Goal: Check status: Check status

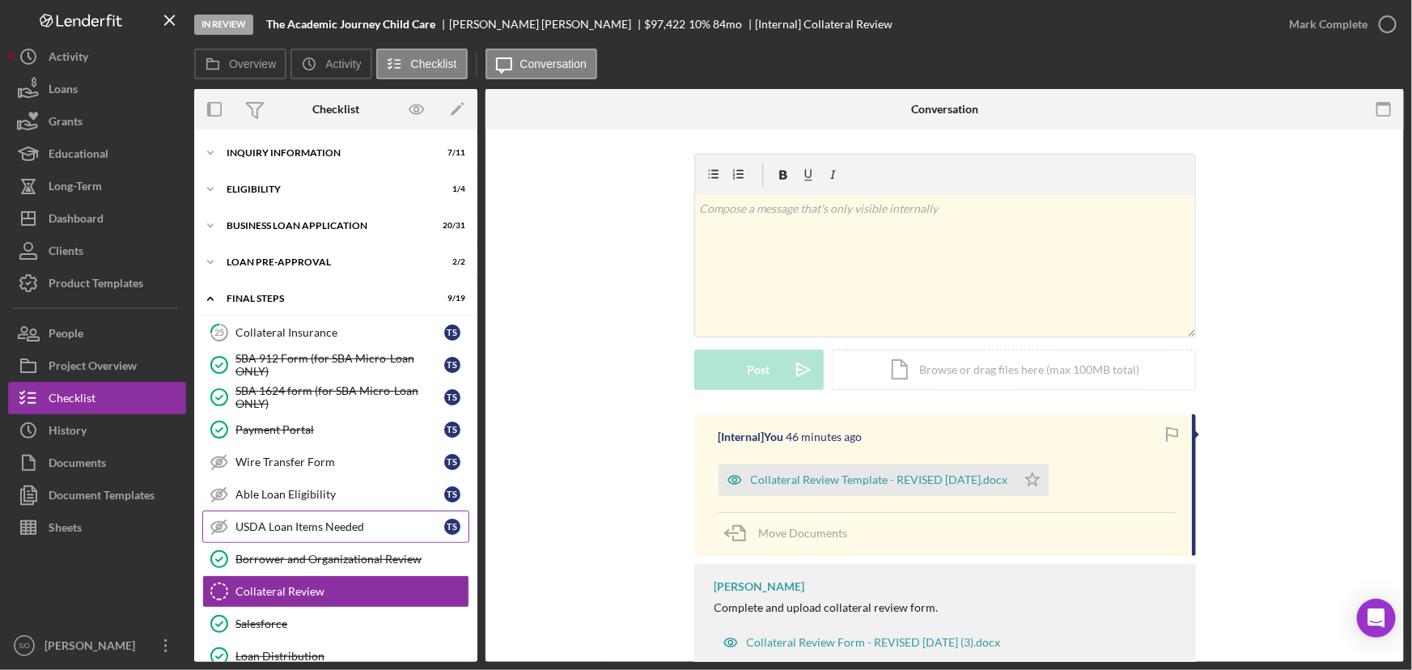
scroll to position [319, 0]
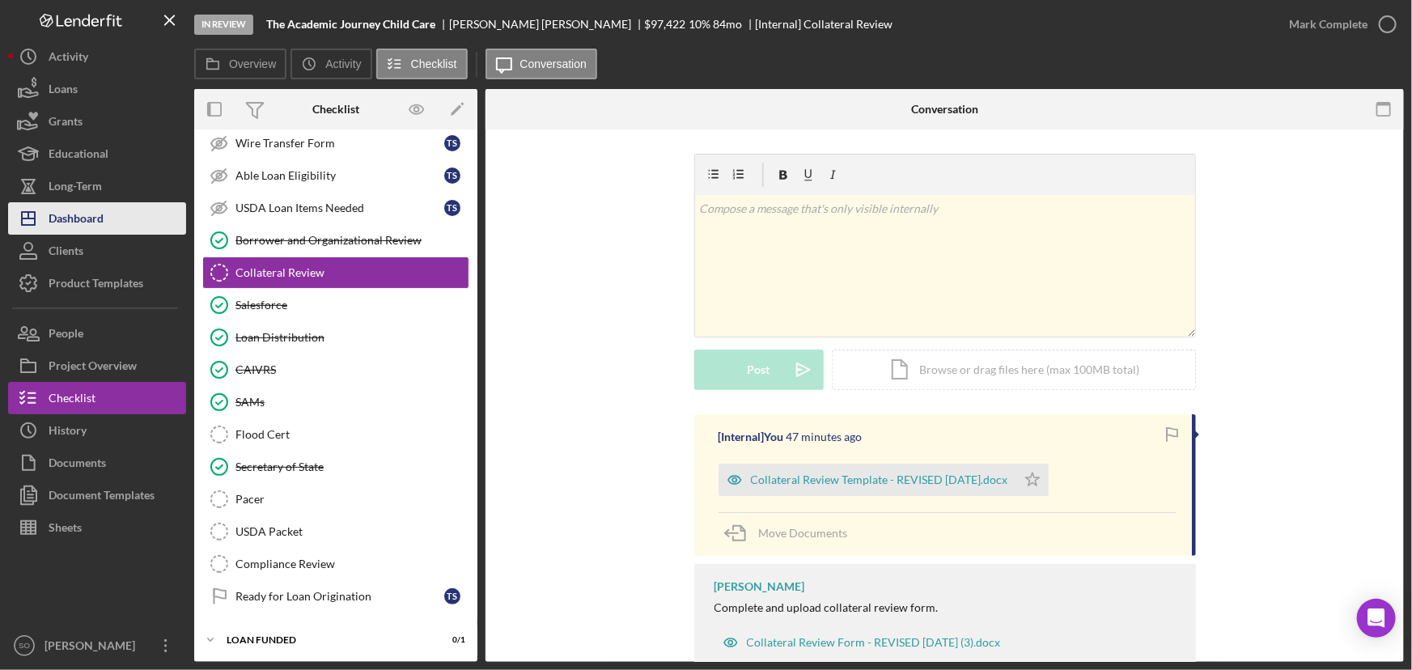
drag, startPoint x: 112, startPoint y: 226, endPoint x: 124, endPoint y: 223, distance: 11.8
click at [112, 226] on button "Icon/Dashboard Dashboard" at bounding box center [97, 218] width 178 height 32
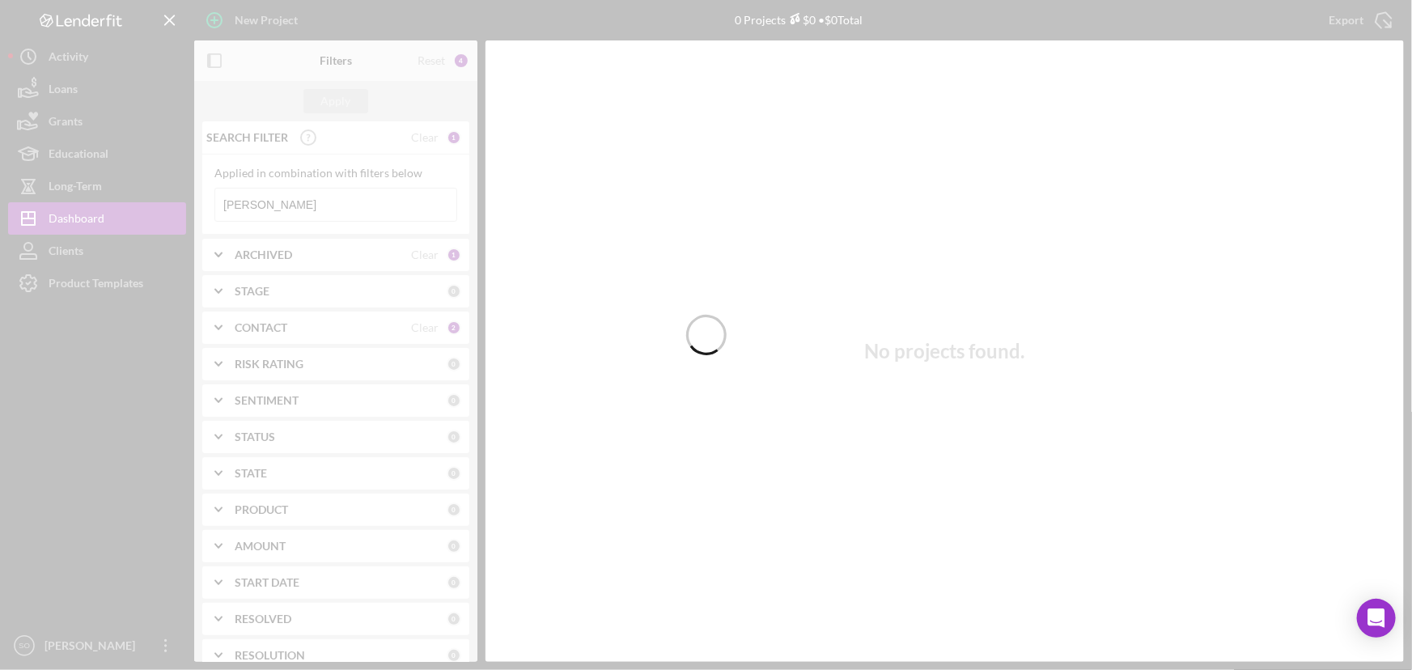
click at [289, 195] on div at bounding box center [706, 335] width 1412 height 670
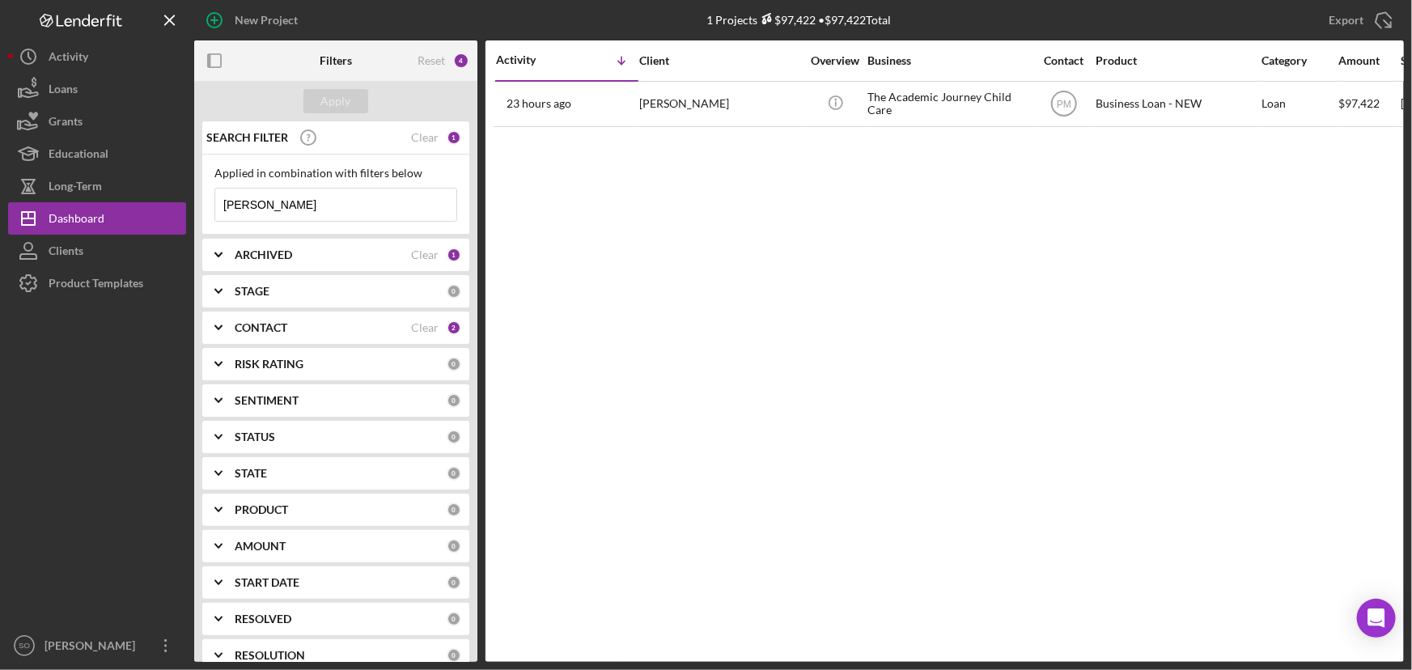
click at [289, 195] on input "[PERSON_NAME]" at bounding box center [335, 205] width 241 height 32
drag, startPoint x: 241, startPoint y: 192, endPoint x: 185, endPoint y: 184, distance: 56.4
click at [185, 184] on div "New Project 1 Projects $97,422 • $97,422 Total [PERSON_NAME] Export Icon/Export…" at bounding box center [706, 331] width 1396 height 662
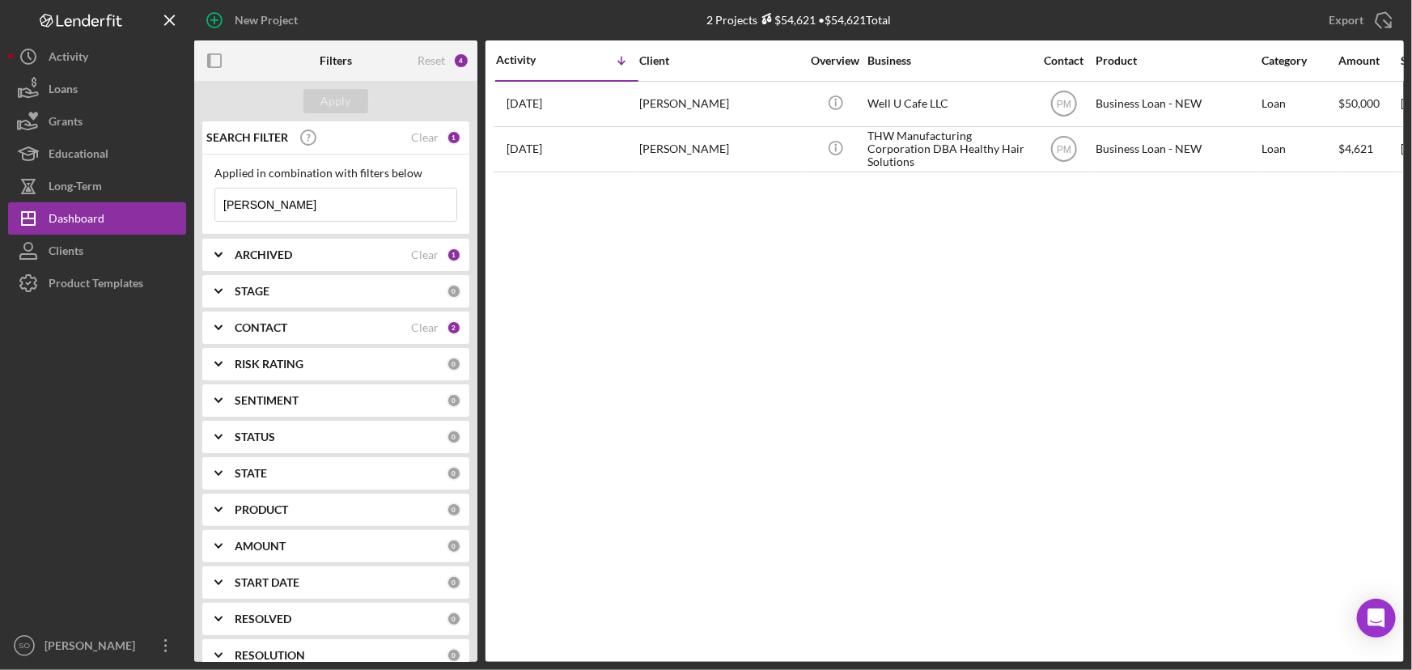
type input "[PERSON_NAME]"
click at [275, 325] on b "CONTACT" at bounding box center [261, 327] width 53 height 13
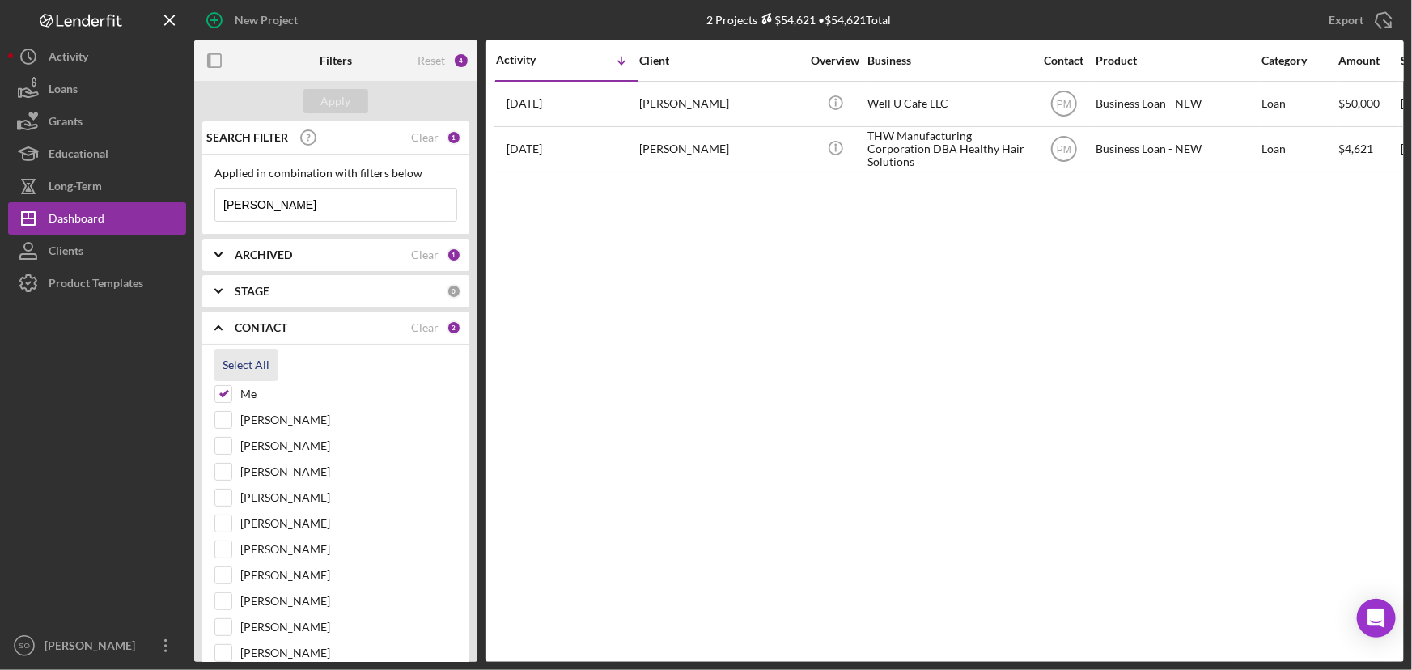
click at [235, 358] on div "Select All" at bounding box center [246, 365] width 47 height 32
checkbox input "true"
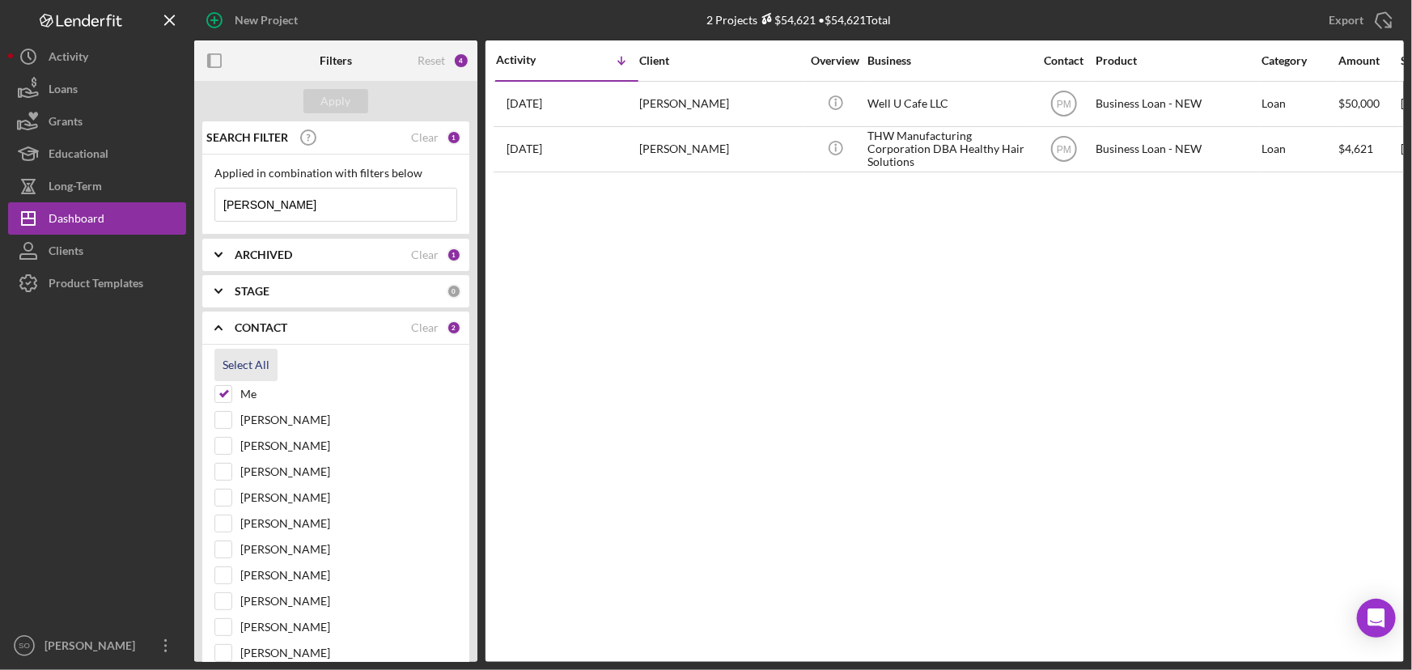
checkbox input "true"
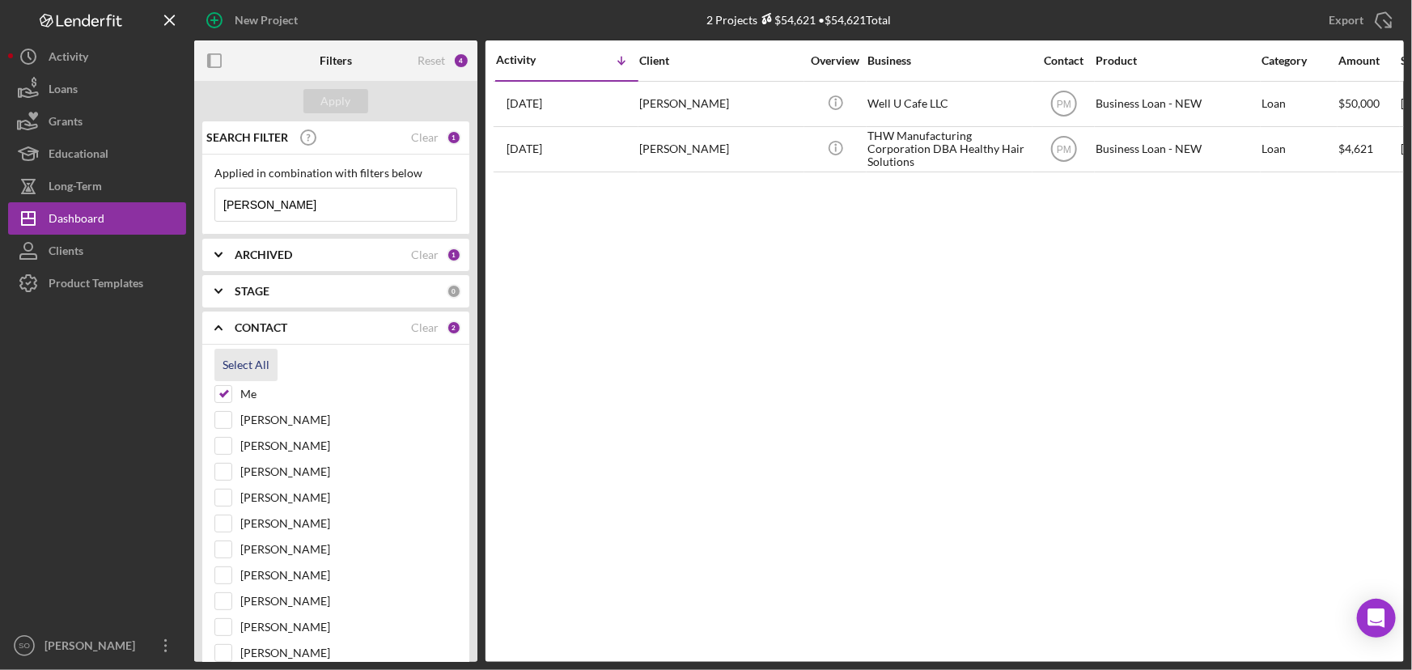
checkbox input "true"
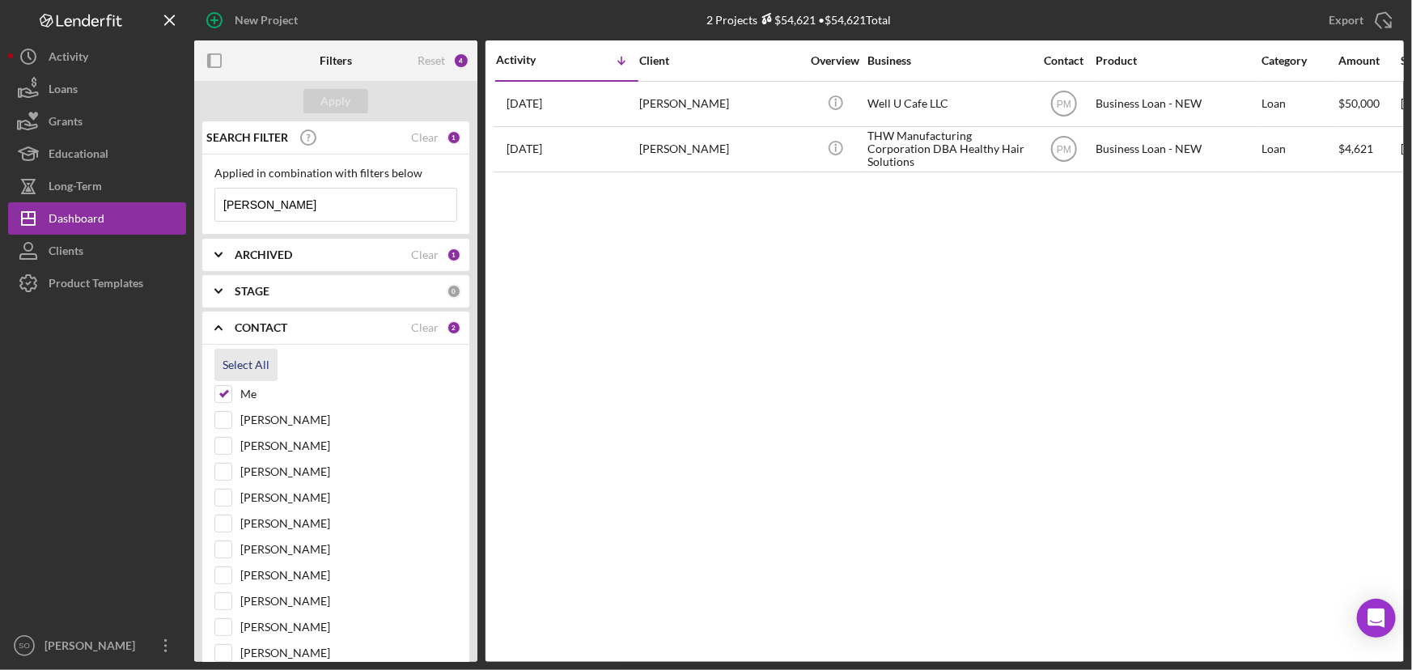
checkbox input "true"
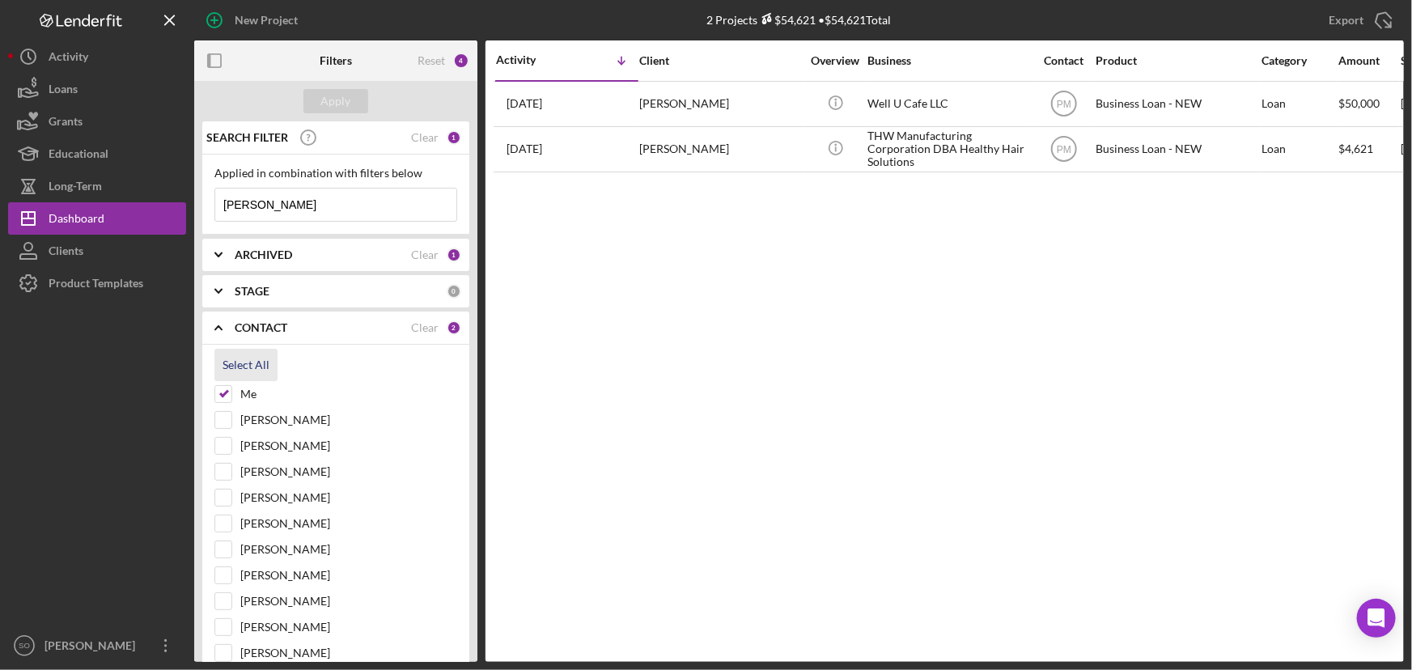
checkbox input "true"
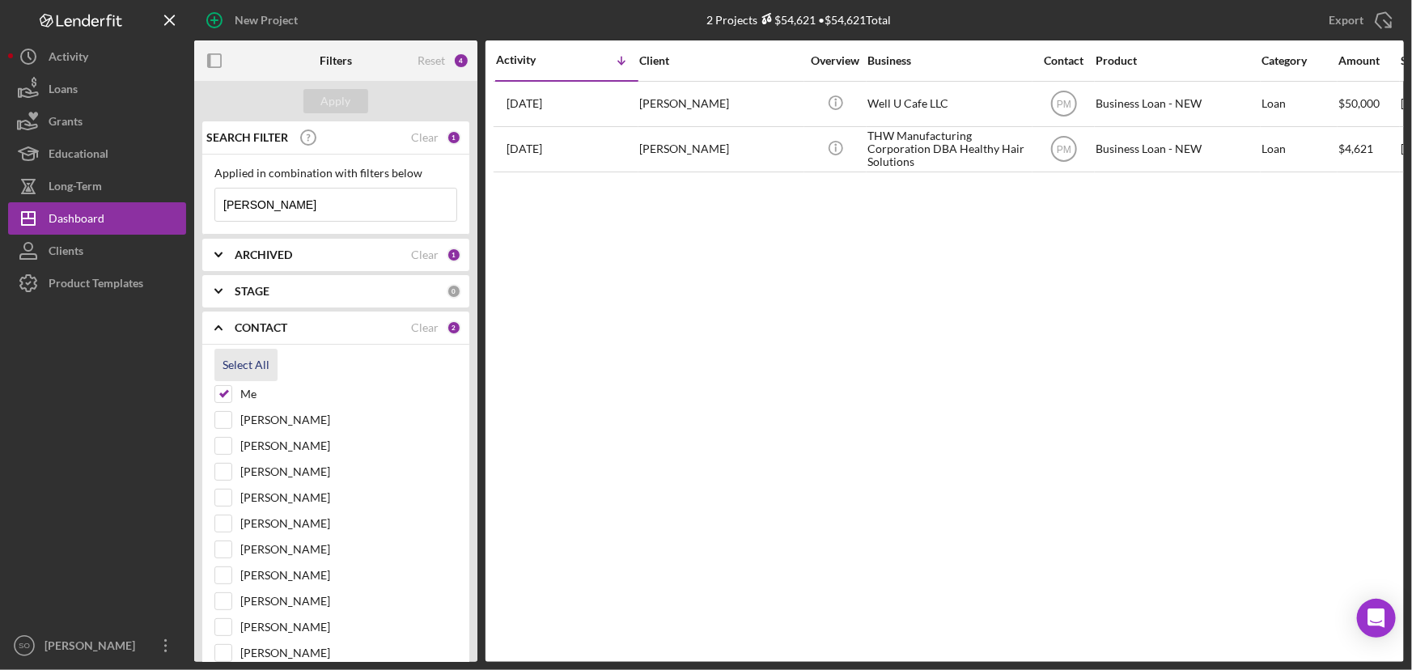
checkbox input "true"
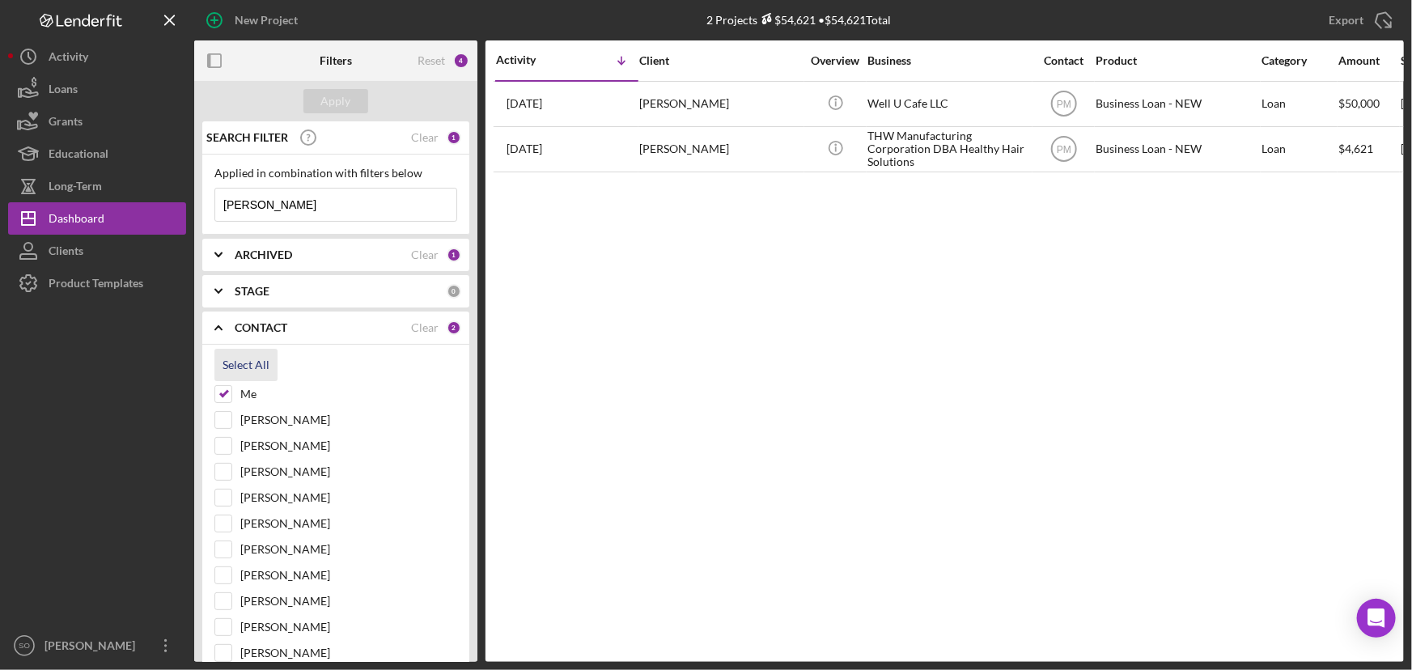
checkbox input "true"
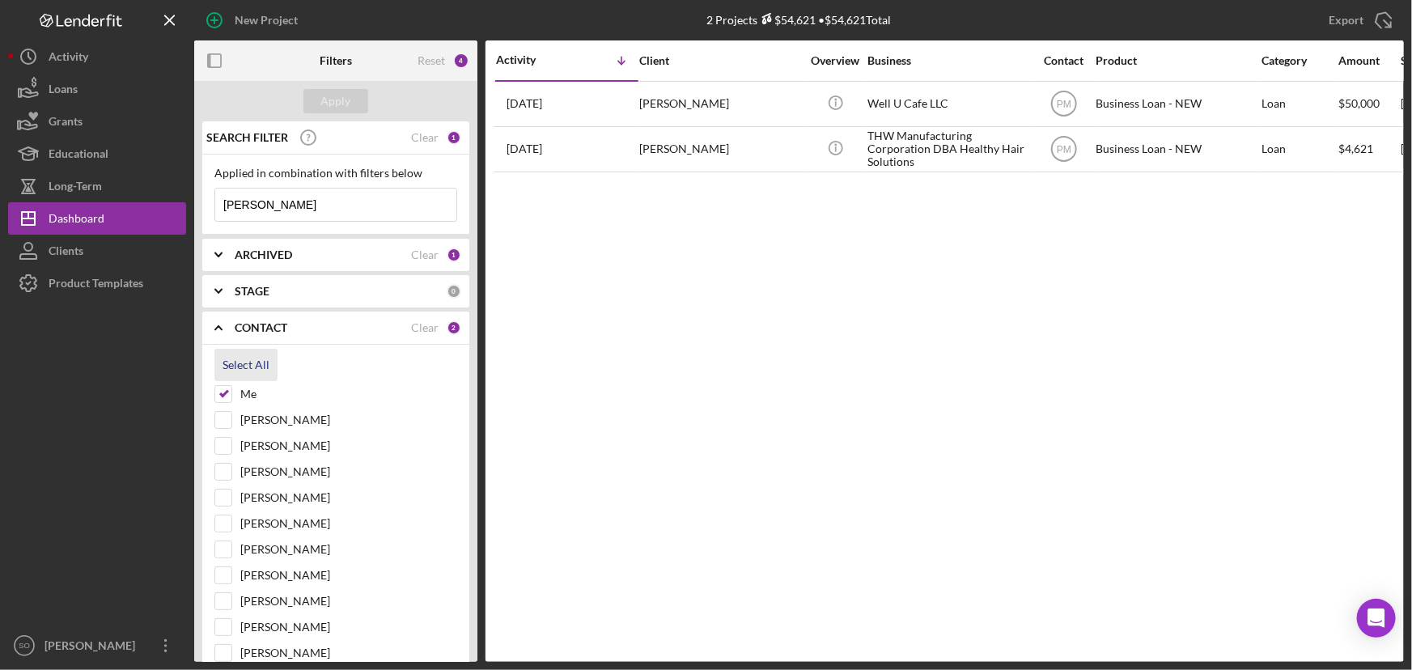
checkbox input "true"
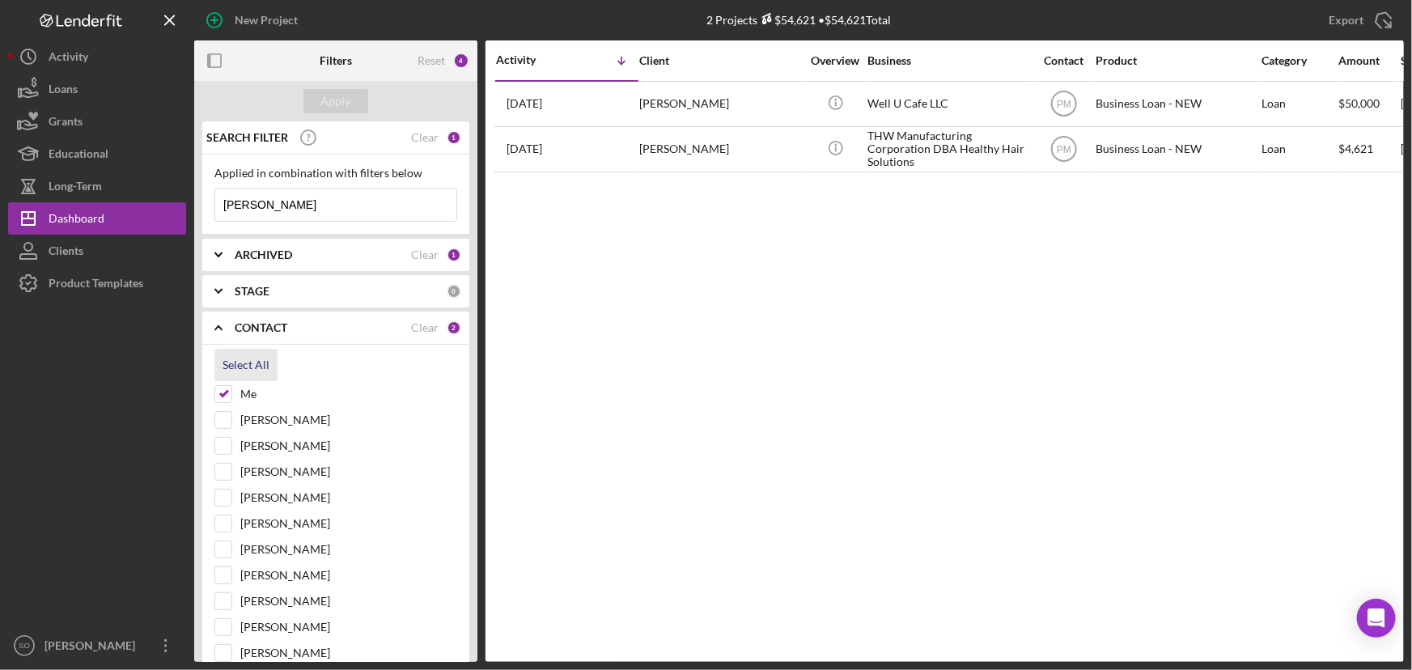
checkbox input "true"
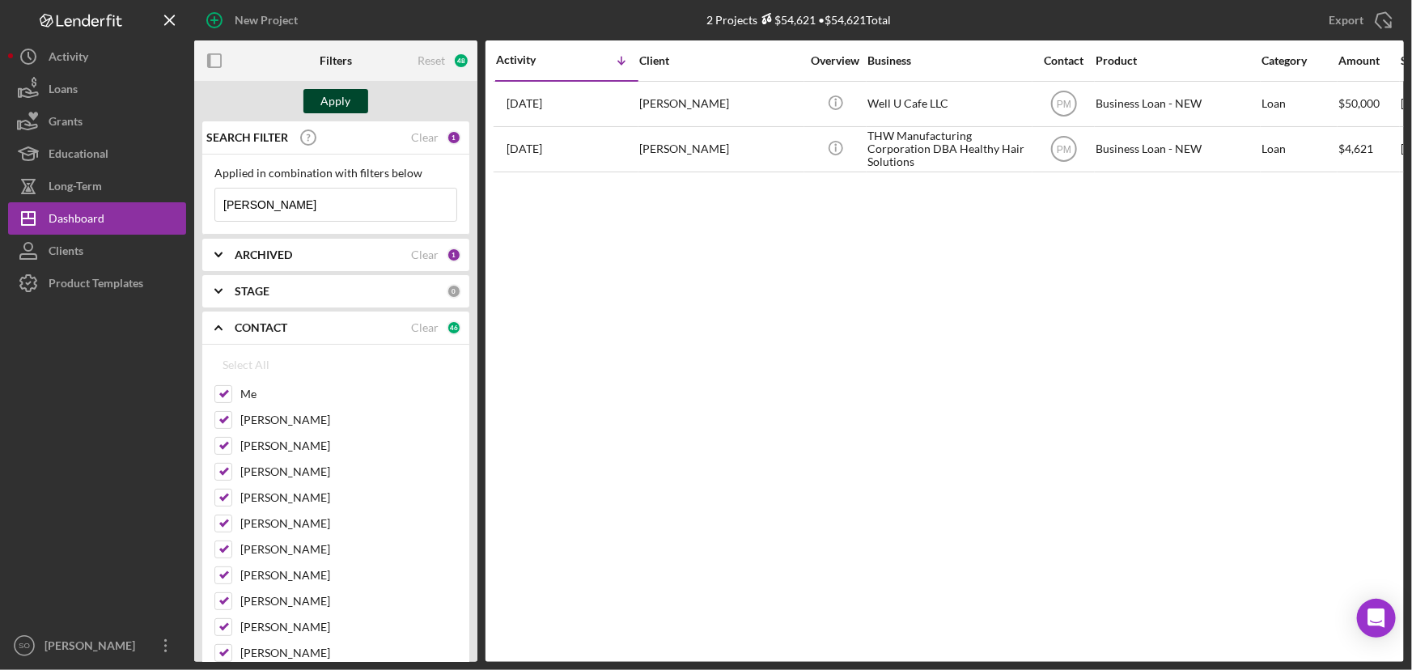
click at [349, 95] on div "Apply" at bounding box center [336, 101] width 30 height 24
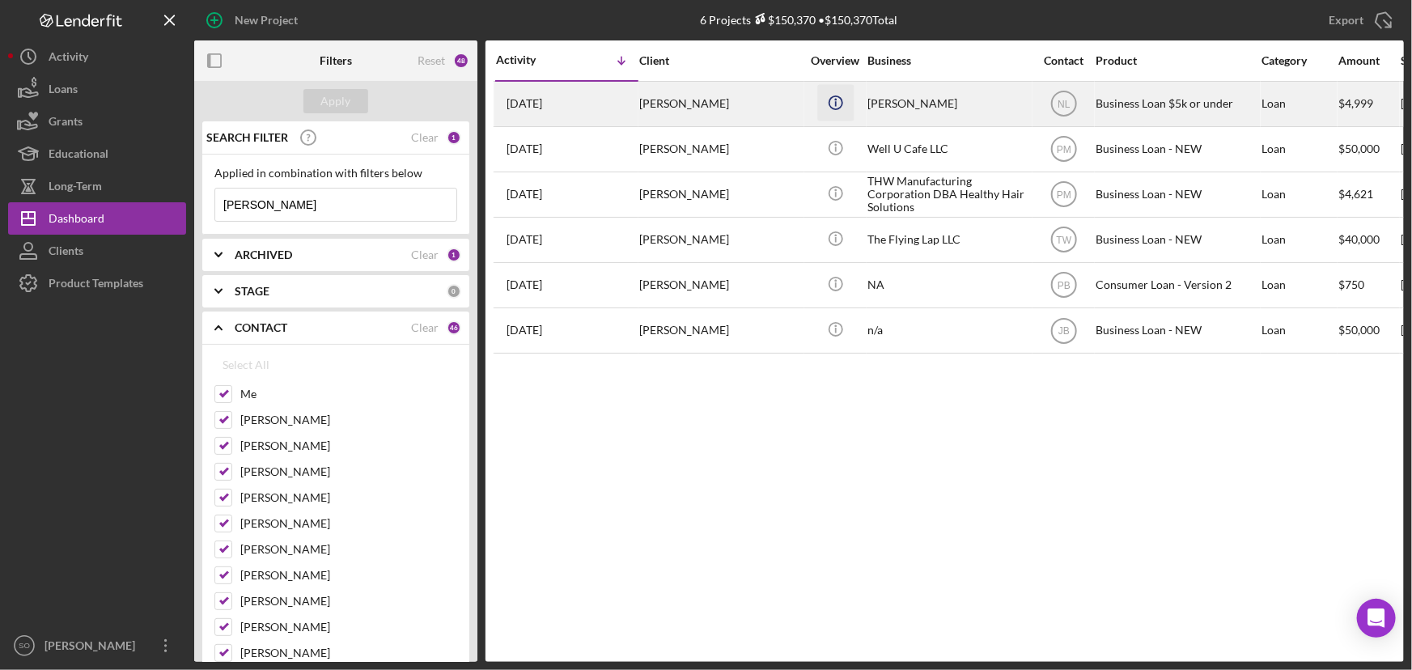
click at [823, 121] on icon "Icon/Info" at bounding box center [835, 102] width 36 height 36
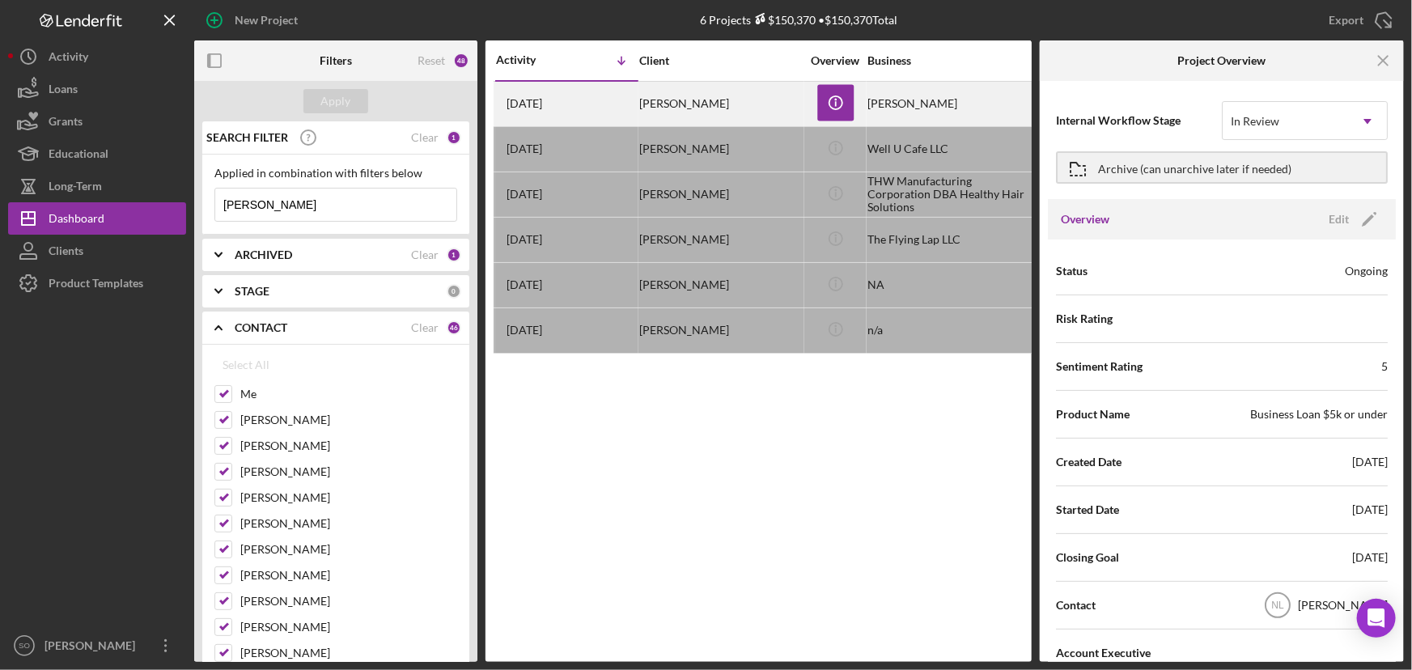
click at [772, 112] on div "[PERSON_NAME]" at bounding box center [720, 104] width 162 height 43
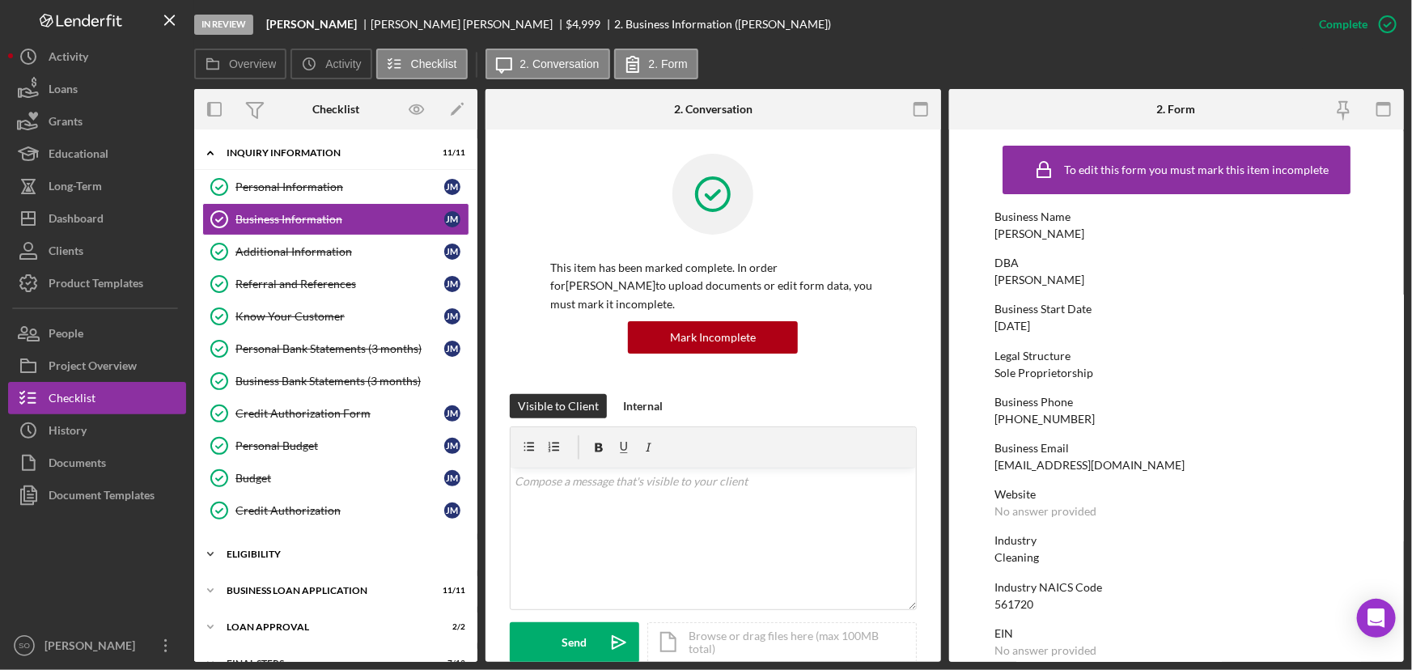
scroll to position [61, 0]
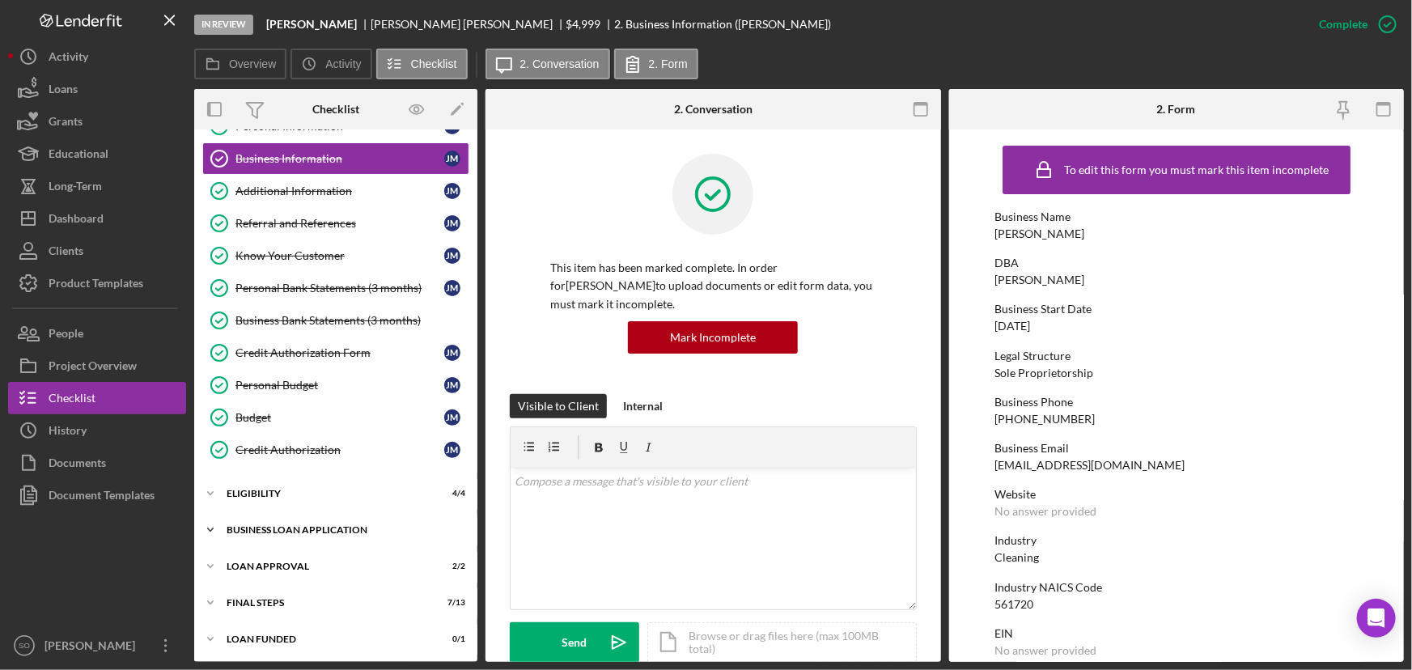
click at [283, 533] on div "Icon/Expander BUSINESS LOAN APPLICATION 11 / 11" at bounding box center [335, 530] width 283 height 32
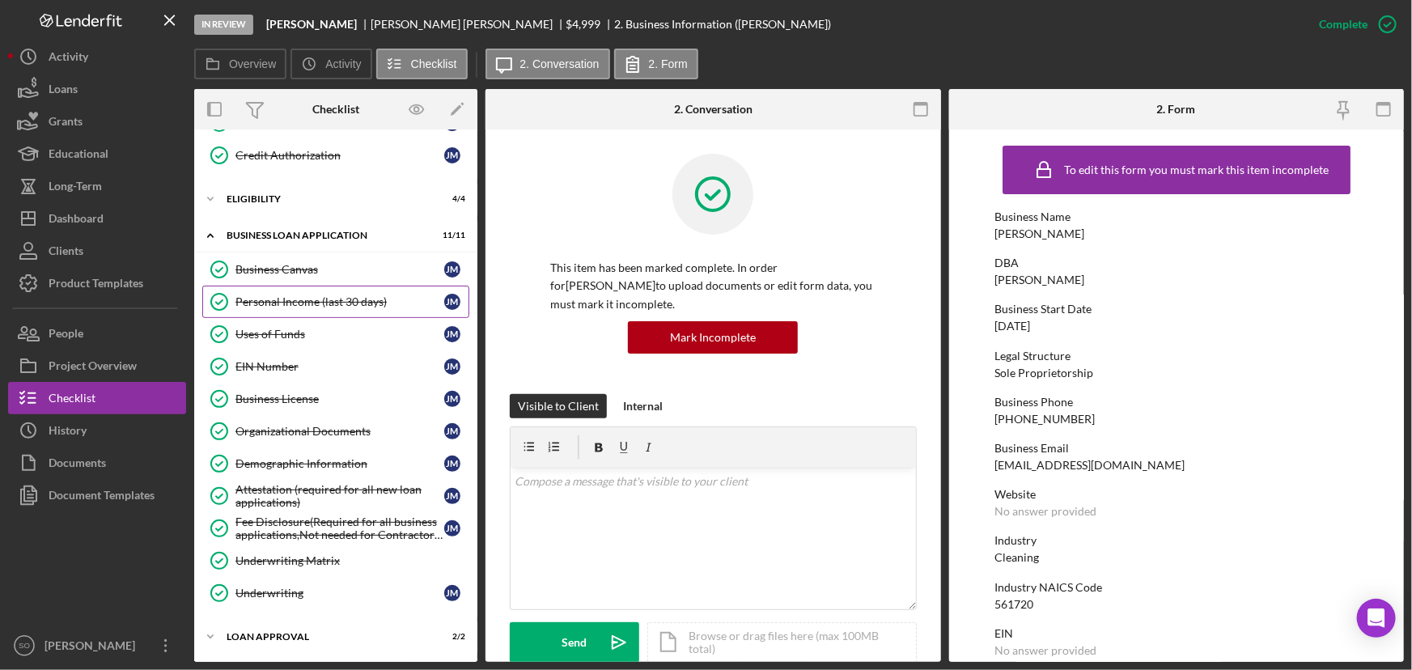
click at [295, 303] on div "Personal Income (last 30 days)" at bounding box center [339, 301] width 209 height 13
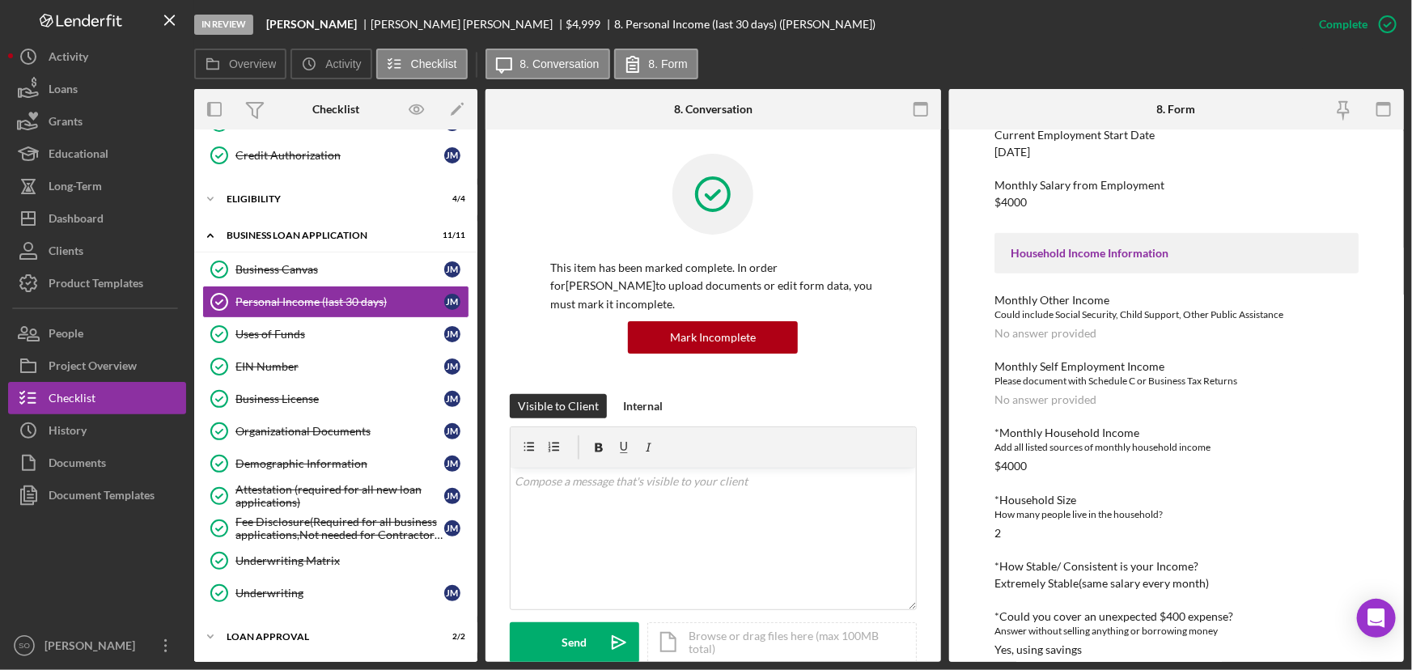
scroll to position [379, 0]
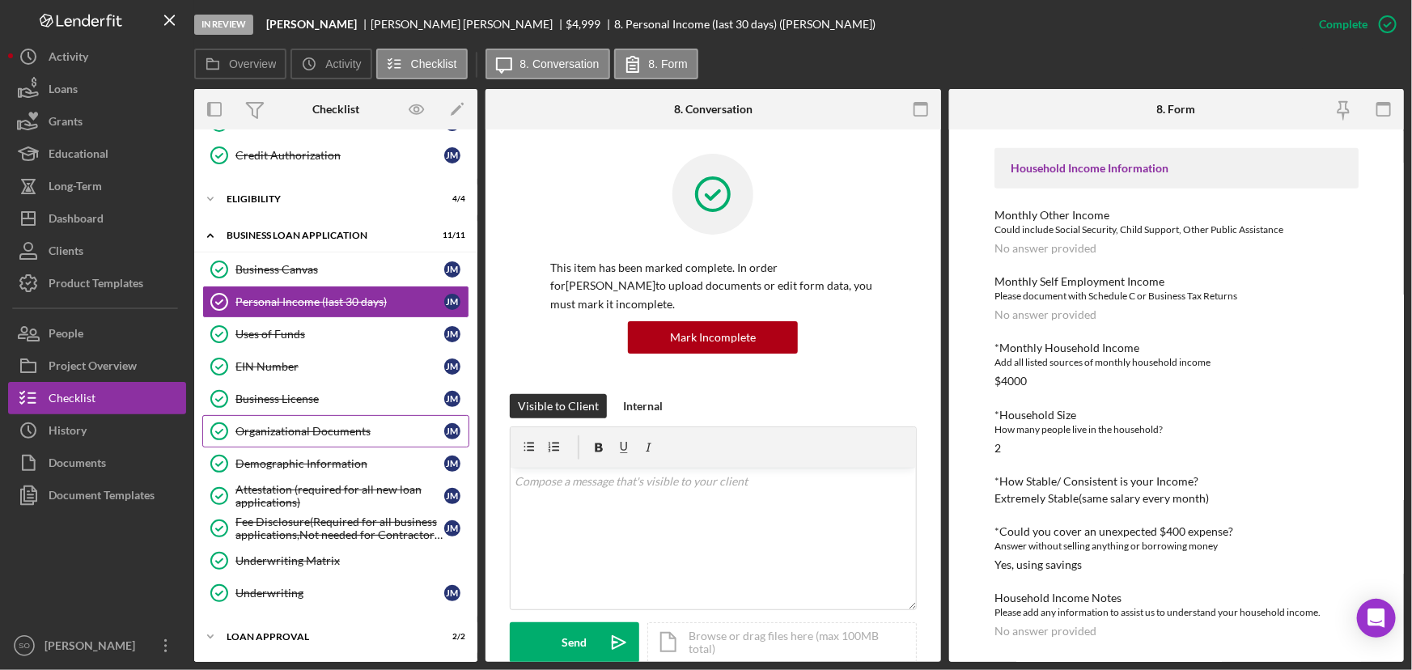
click at [316, 432] on div "Organizational Documents" at bounding box center [339, 431] width 209 height 13
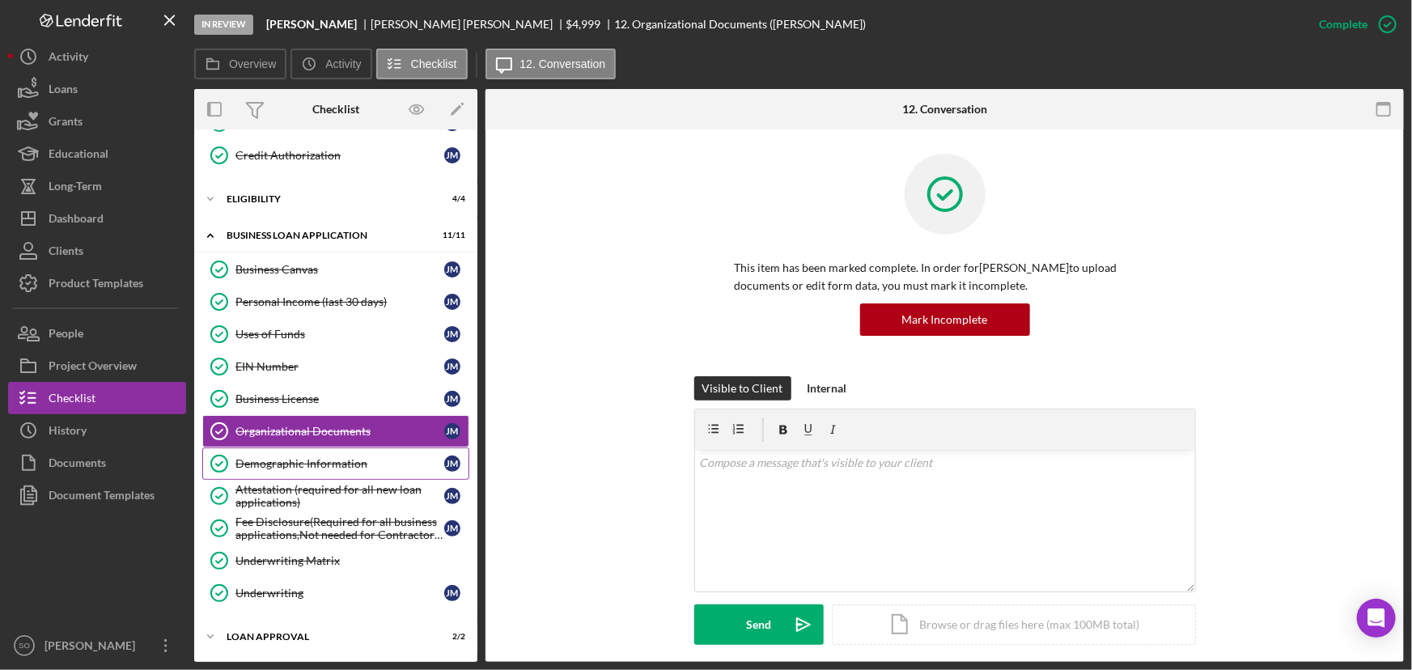
click at [302, 469] on link "Demographic Information Demographic Information [PERSON_NAME]" at bounding box center [335, 464] width 267 height 32
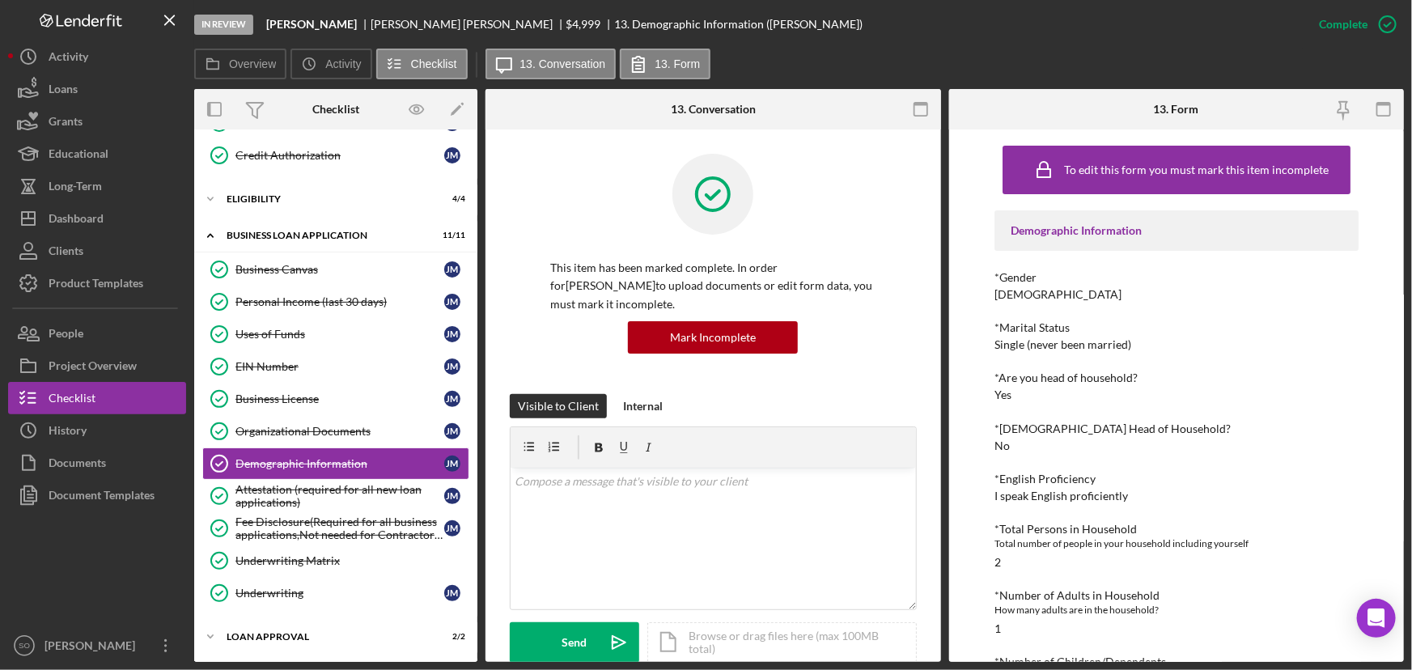
scroll to position [220, 0]
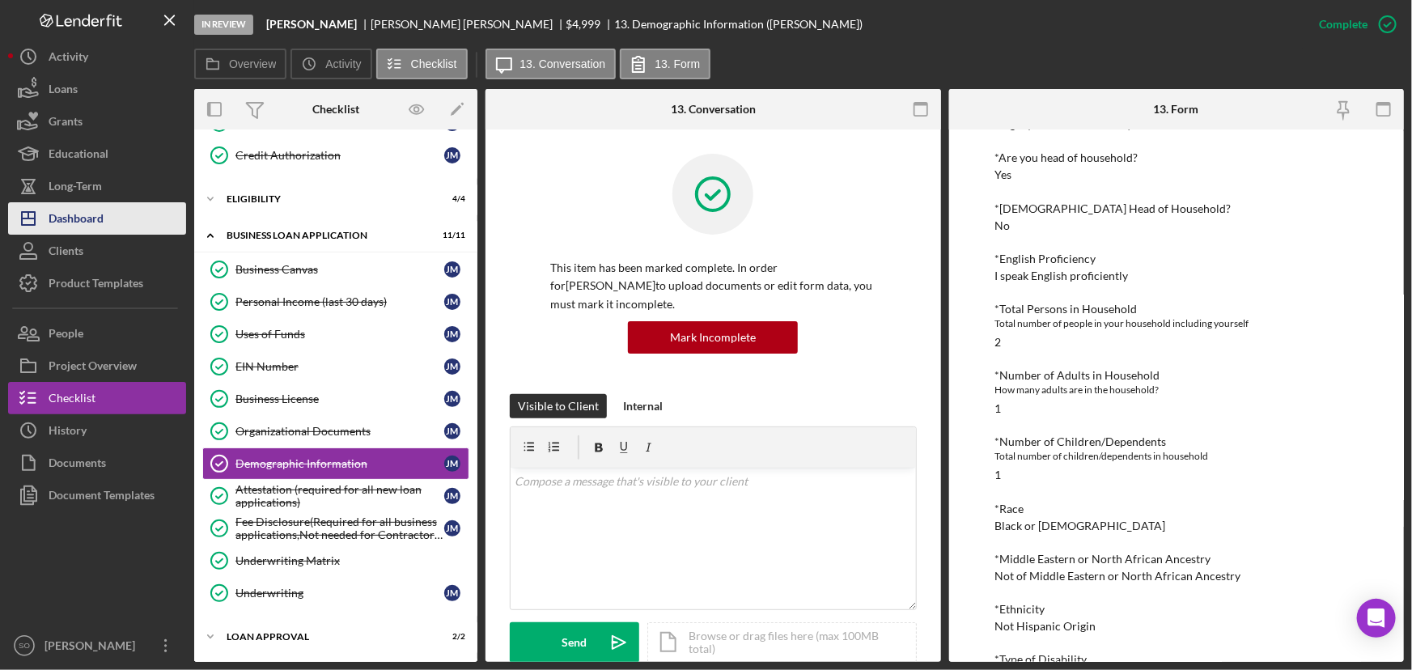
drag, startPoint x: 96, startPoint y: 211, endPoint x: 117, endPoint y: 216, distance: 21.6
click at [96, 213] on div "Dashboard" at bounding box center [76, 220] width 55 height 36
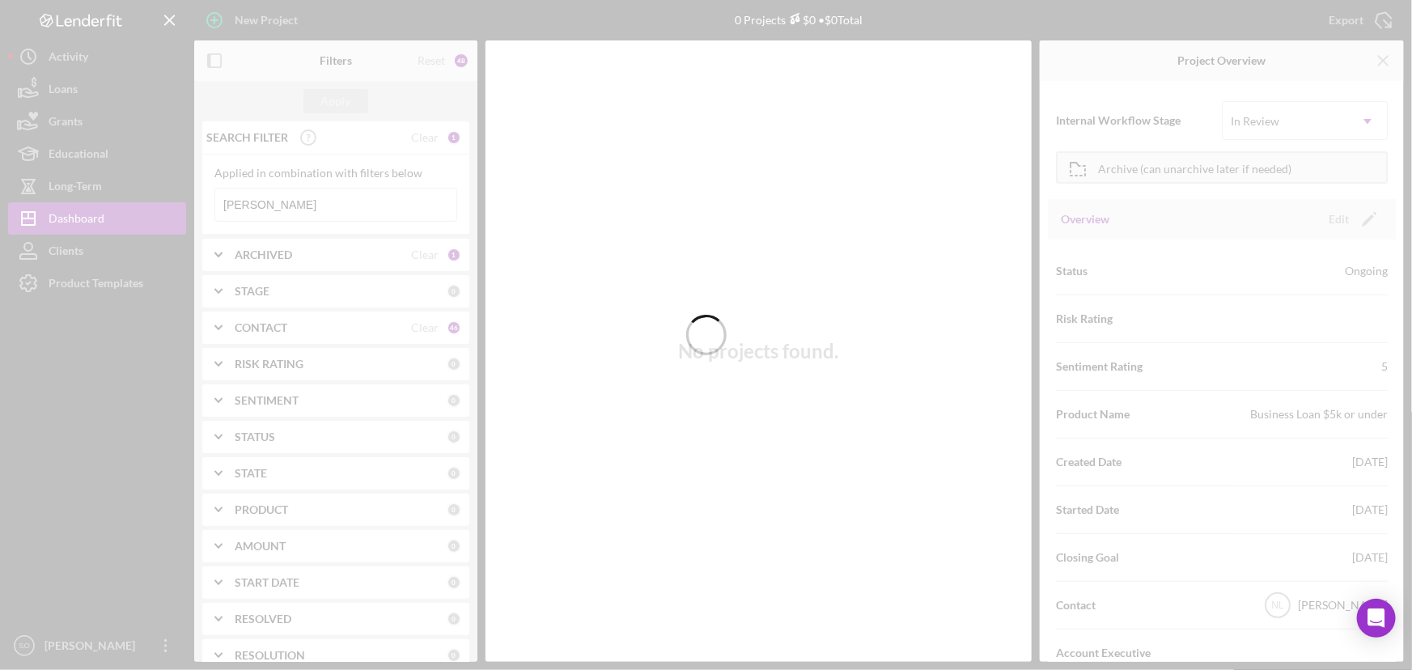
click at [321, 200] on div at bounding box center [706, 335] width 1412 height 670
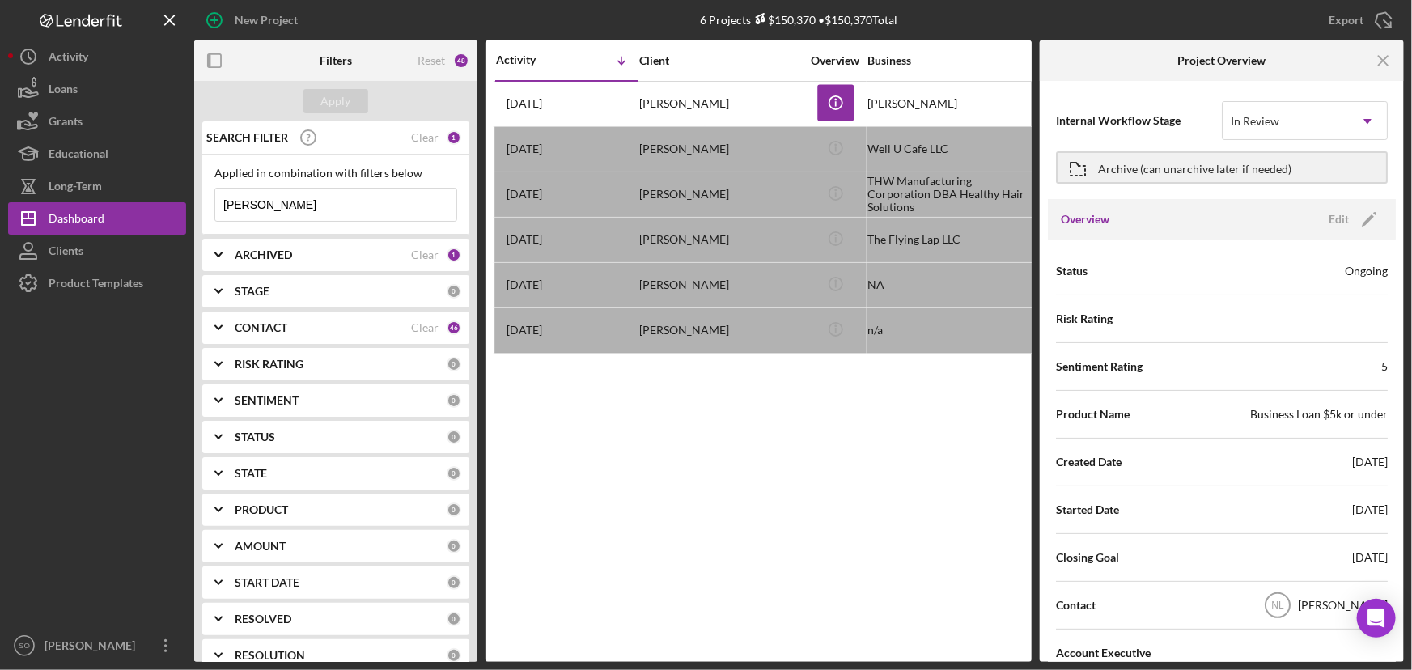
drag, startPoint x: 325, startPoint y: 197, endPoint x: 193, endPoint y: 194, distance: 132.7
click at [193, 194] on div "New Project 6 Projects $150,370 • $150,370 Total [PERSON_NAME] Export Icon/Expo…" at bounding box center [706, 331] width 1396 height 662
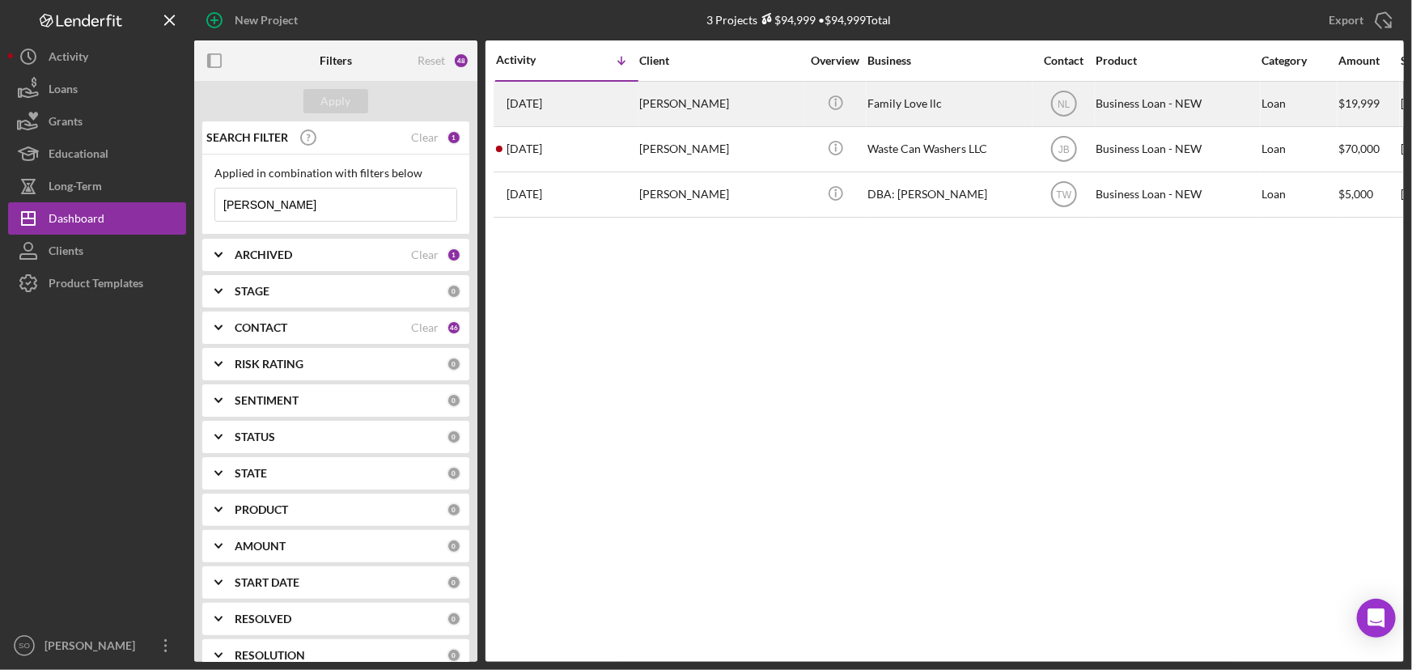
type input "[PERSON_NAME]"
click at [743, 102] on div "[PERSON_NAME]" at bounding box center [720, 104] width 162 height 43
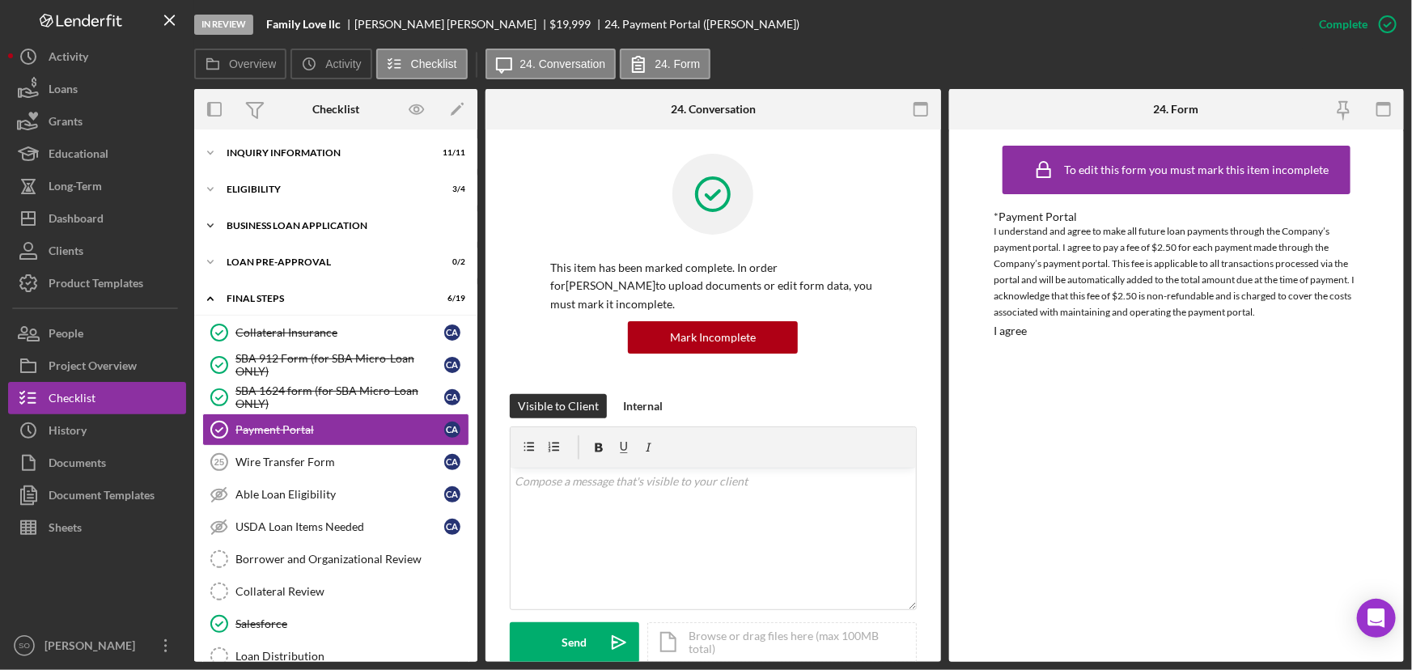
drag, startPoint x: 304, startPoint y: 218, endPoint x: 316, endPoint y: 226, distance: 13.5
click at [304, 218] on div "Icon/Expander BUSINESS LOAN APPLICATION 19 / 31" at bounding box center [335, 226] width 283 height 32
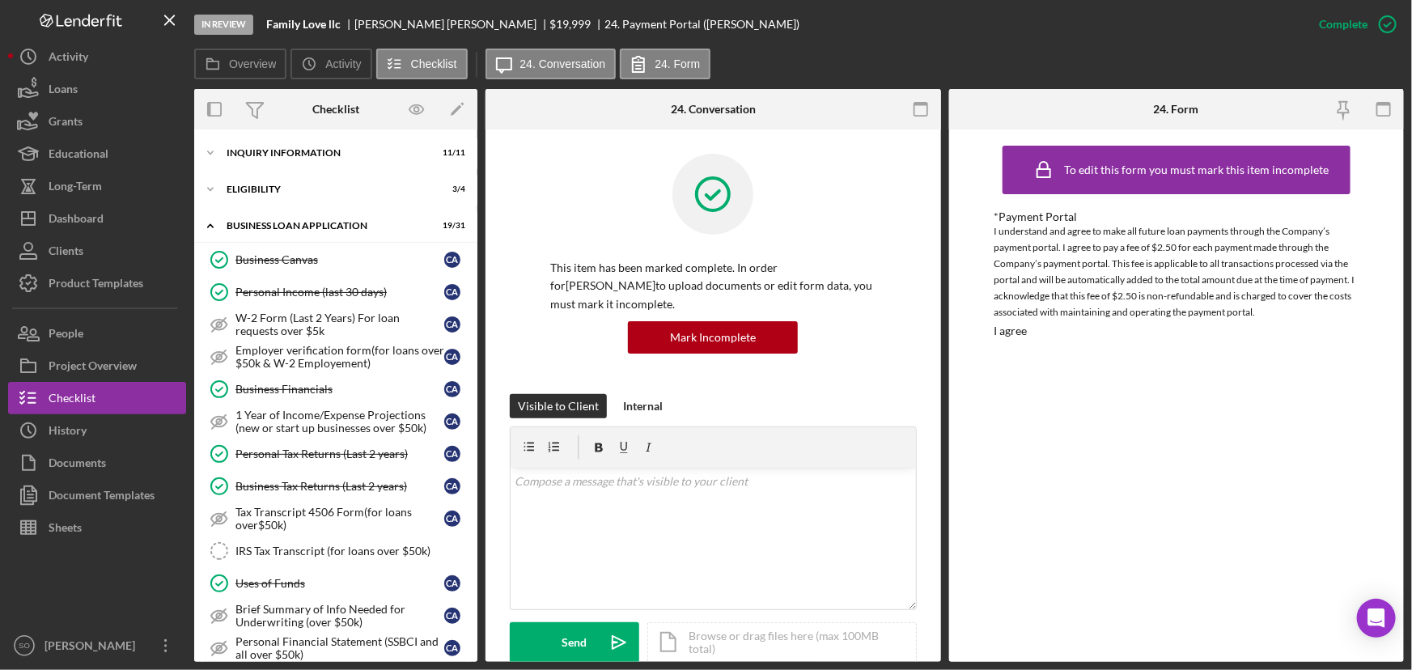
scroll to position [294, 0]
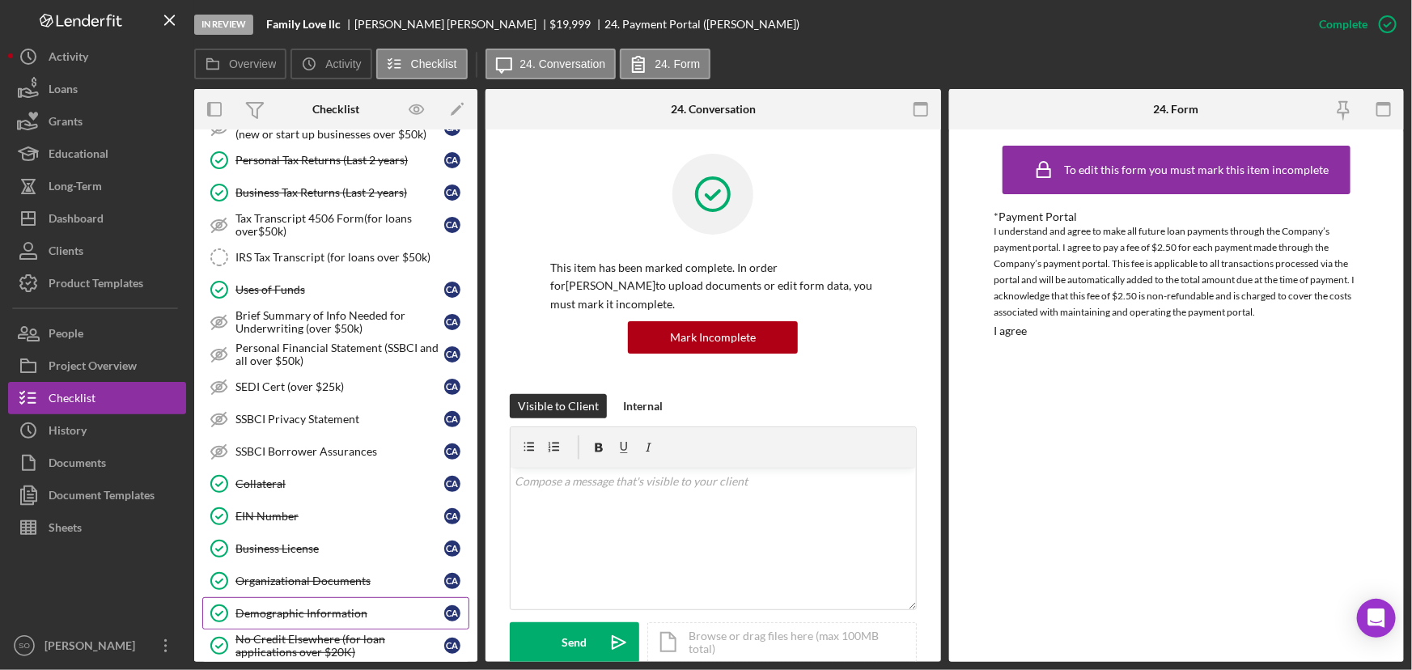
click at [298, 609] on div "Demographic Information" at bounding box center [339, 613] width 209 height 13
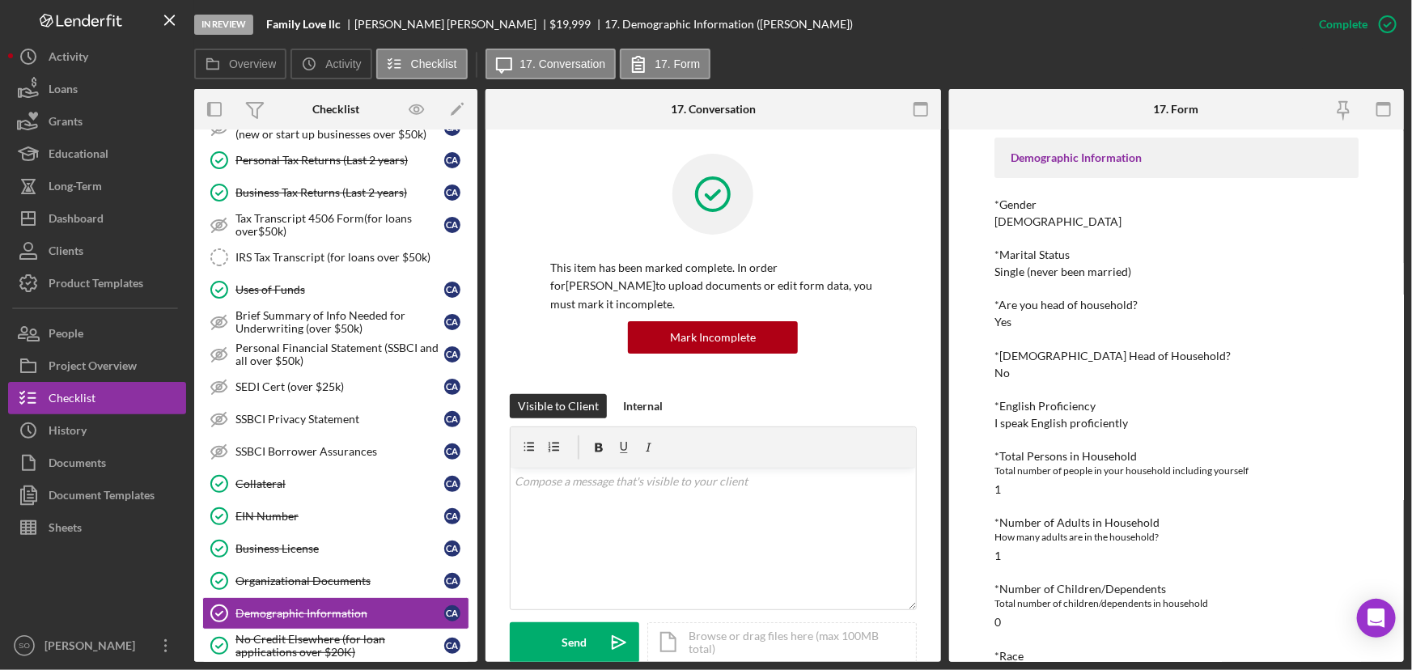
scroll to position [220, 0]
